Goal: Task Accomplishment & Management: Use online tool/utility

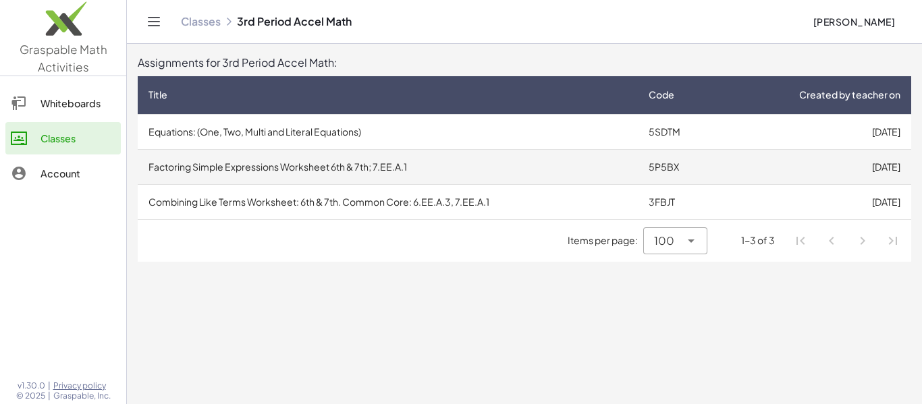
click at [460, 174] on td "Factoring Simple Expressions Worksheet 6th & 7th; 7.EE.A.1" at bounding box center [388, 166] width 500 height 35
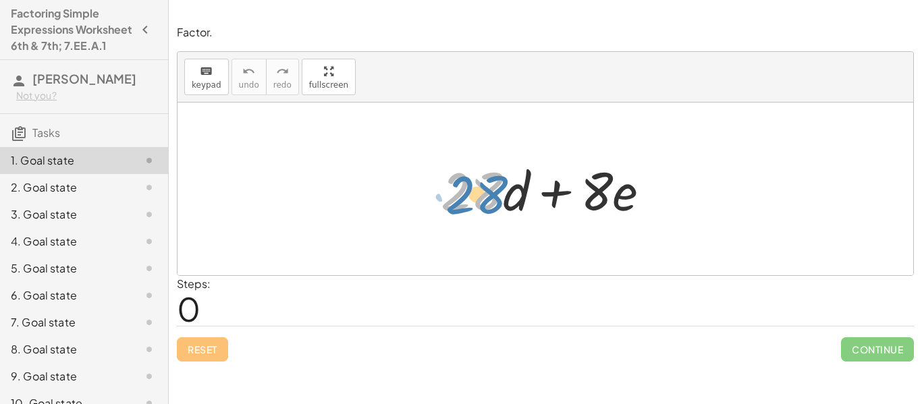
click at [482, 198] on div at bounding box center [551, 190] width 234 height 70
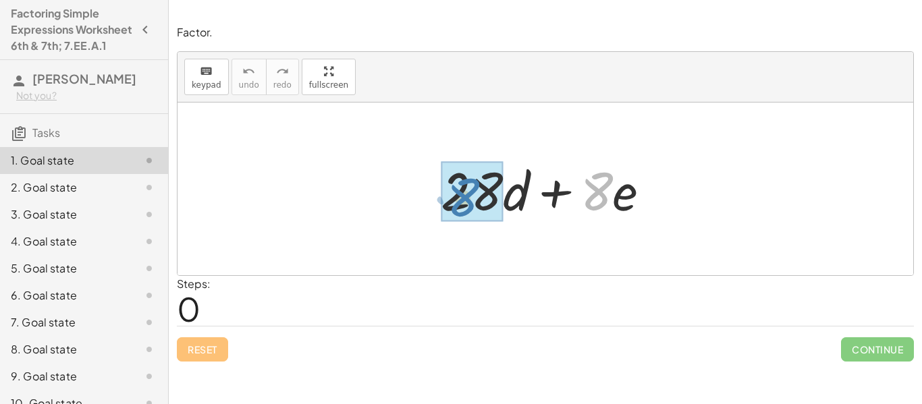
drag, startPoint x: 596, startPoint y: 198, endPoint x: 468, endPoint y: 200, distance: 127.6
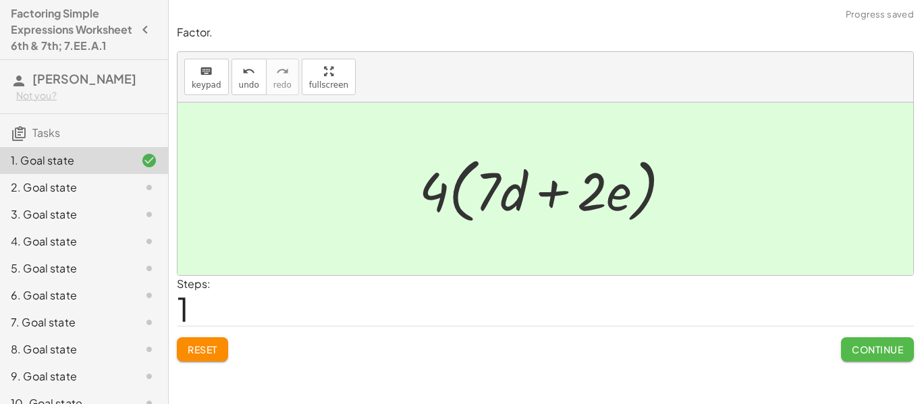
click at [862, 344] on span "Continue" at bounding box center [877, 350] width 51 height 12
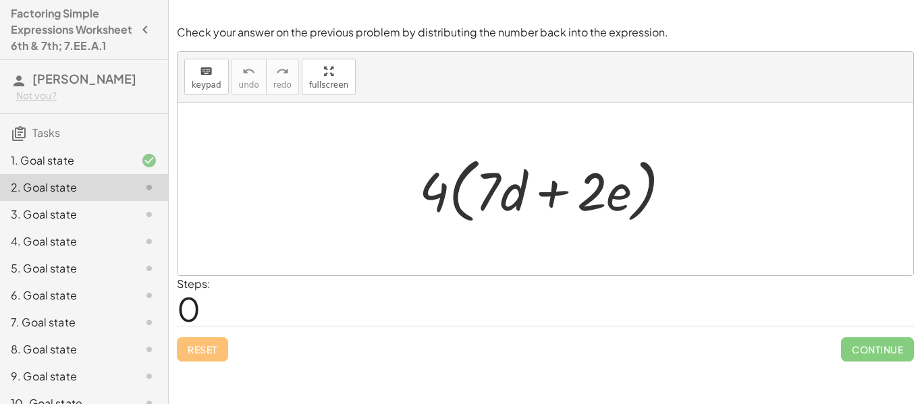
click at [194, 358] on div "Reset Continue" at bounding box center [545, 344] width 737 height 36
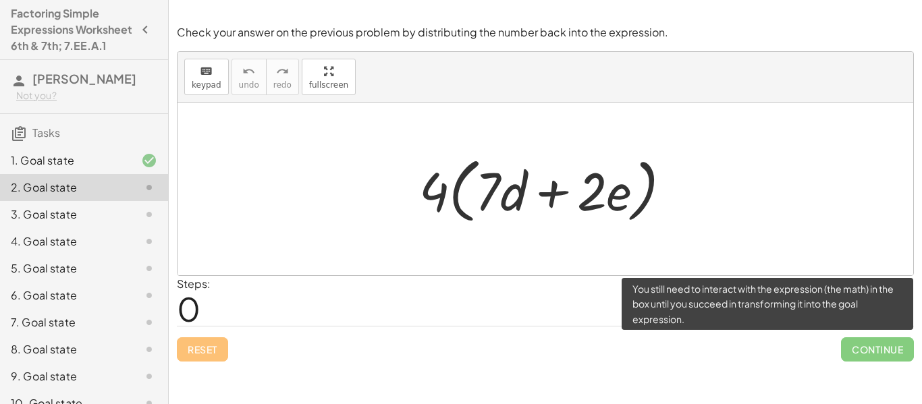
click at [868, 361] on span "Continue" at bounding box center [877, 350] width 73 height 24
click at [865, 359] on span "Continue" at bounding box center [877, 350] width 73 height 24
